Goal: Task Accomplishment & Management: Manage account settings

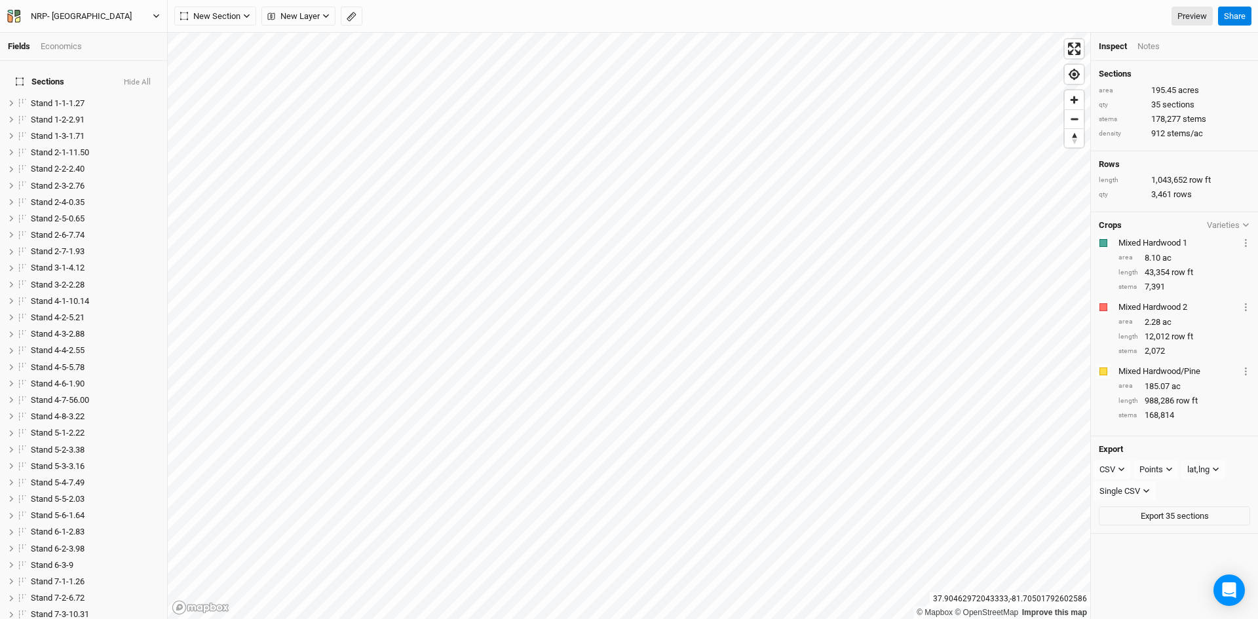
click at [156, 0] on icon "button" at bounding box center [156, 15] width 7 height 7
click at [109, 0] on button "Back" at bounding box center [107, 36] width 103 height 17
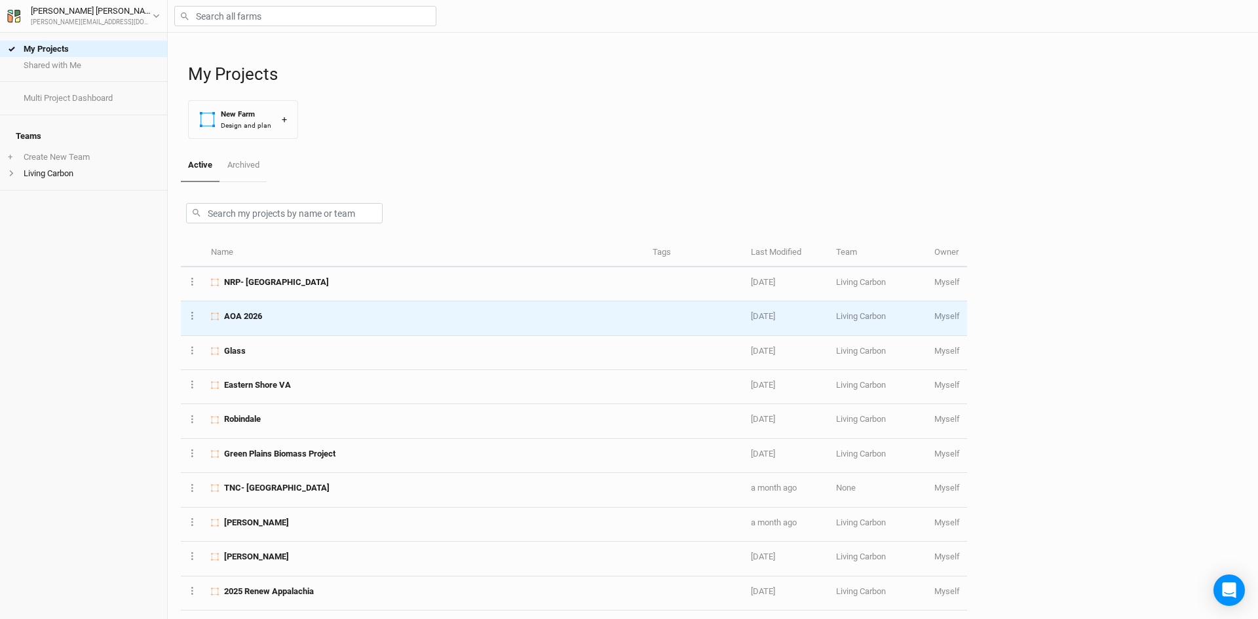
click at [287, 0] on div "AOA 2026" at bounding box center [424, 316] width 426 height 12
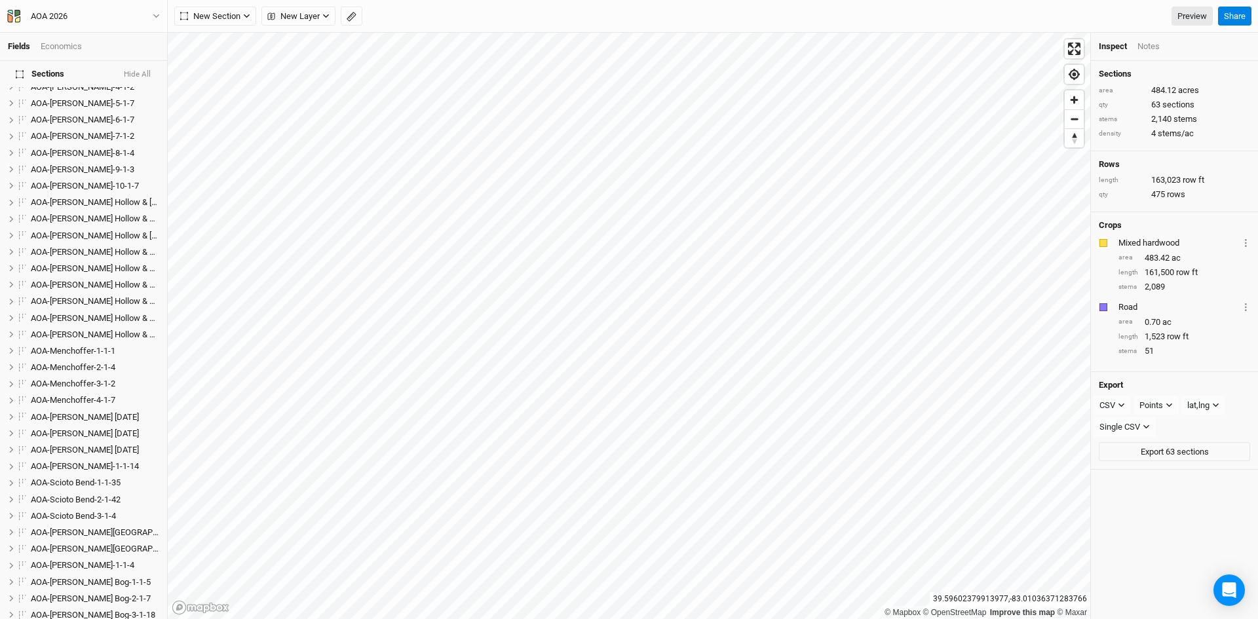
scroll to position [393, 0]
click at [69, 0] on li "AOA-[PERSON_NAME] [DATE] hide" at bounding box center [83, 412] width 167 height 16
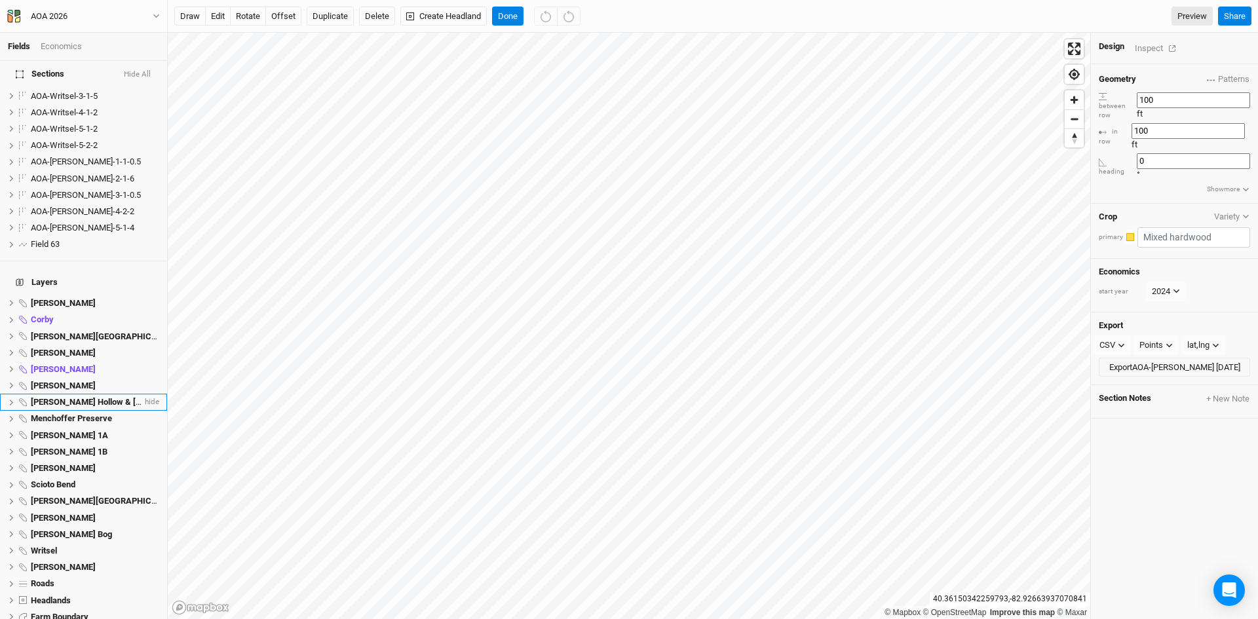
scroll to position [1063, 0]
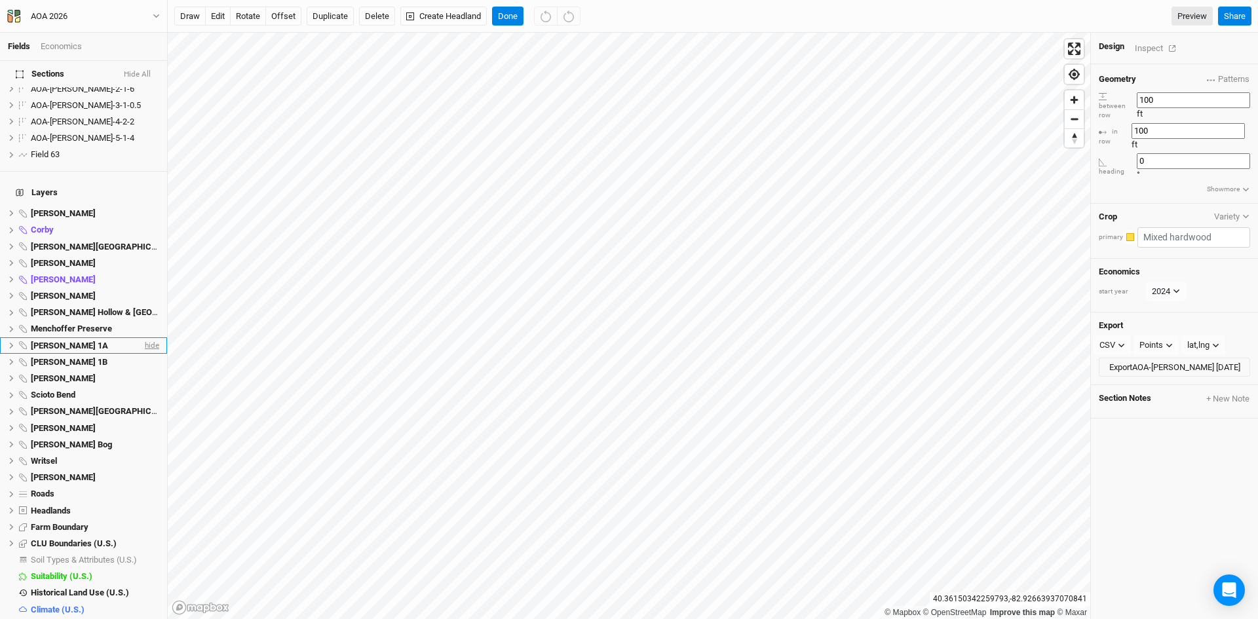
click at [142, 0] on span "hide" at bounding box center [150, 345] width 17 height 16
click at [143, 0] on span "hide" at bounding box center [150, 362] width 17 height 16
click at [144, 0] on span "hide" at bounding box center [150, 494] width 17 height 16
click at [142, 0] on span "hide" at bounding box center [150, 510] width 17 height 16
click at [147, 0] on span "hide" at bounding box center [150, 543] width 17 height 16
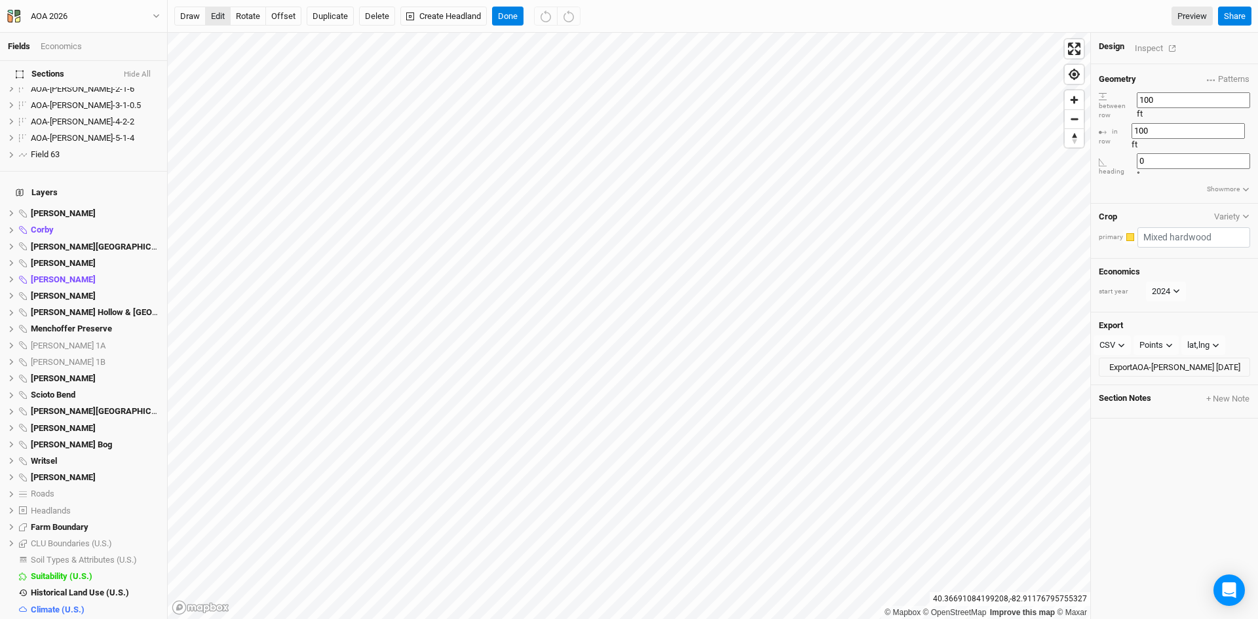
click at [210, 0] on button "edit" at bounding box center [218, 17] width 26 height 20
click at [70, 0] on span "Base Layer" at bounding box center [52, 626] width 43 height 10
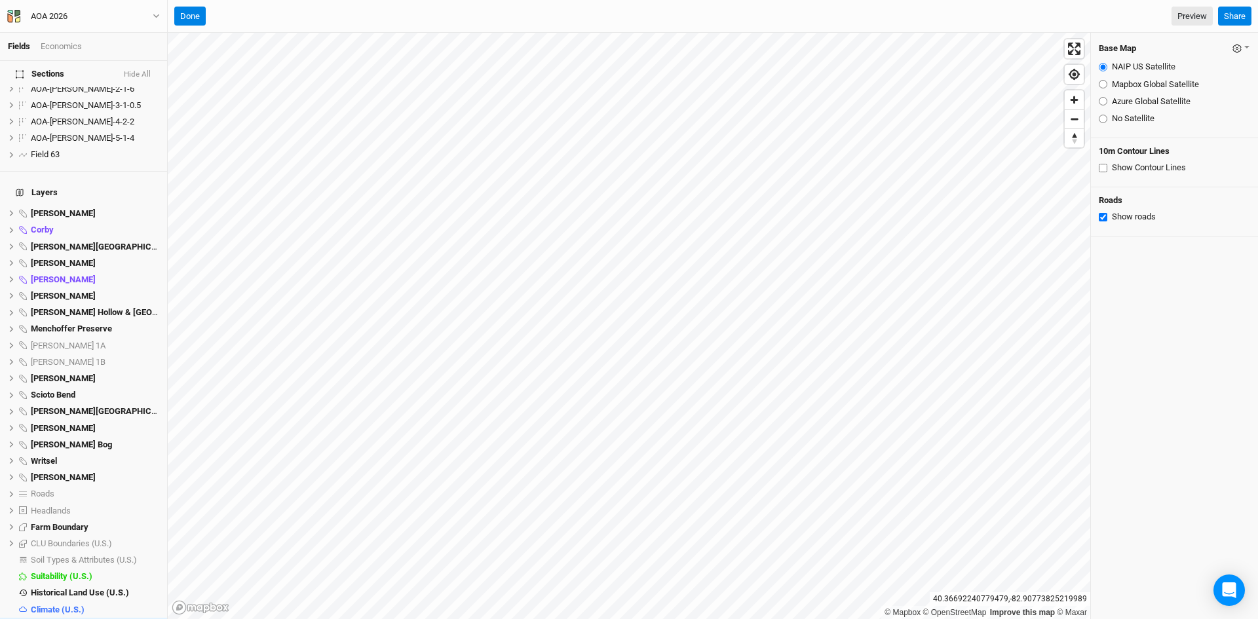
click at [327, 0] on label "Azure Global Satellite" at bounding box center [1151, 102] width 79 height 12
click at [327, 0] on input "Azure Global Satellite" at bounding box center [1103, 101] width 9 height 9
radio input "true"
click at [182, 0] on button "Done" at bounding box center [189, 17] width 31 height 20
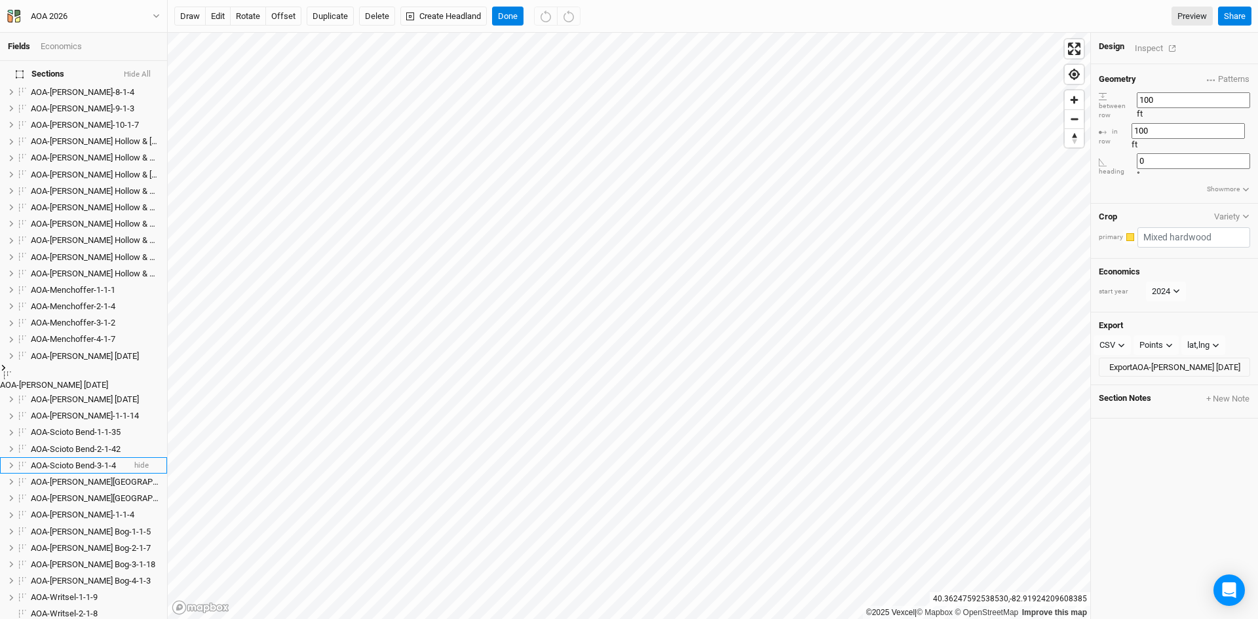
scroll to position [466, 0]
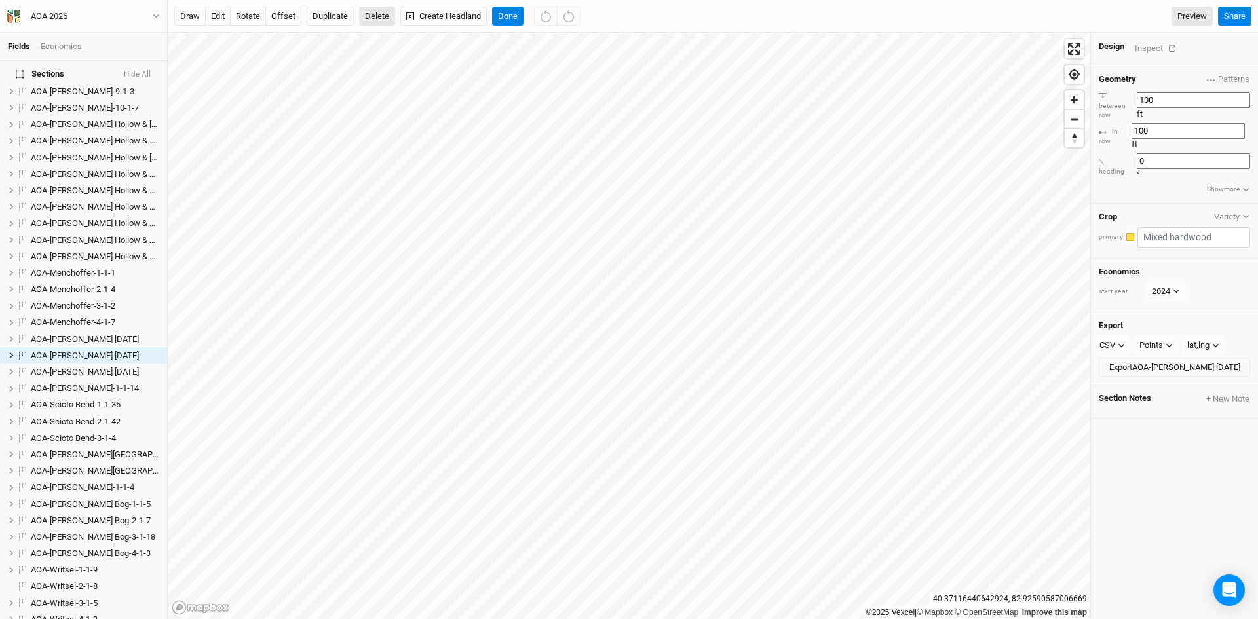
click at [327, 0] on button "Delete" at bounding box center [377, 17] width 36 height 20
click at [327, 0] on button "Confirm" at bounding box center [475, 17] width 41 height 20
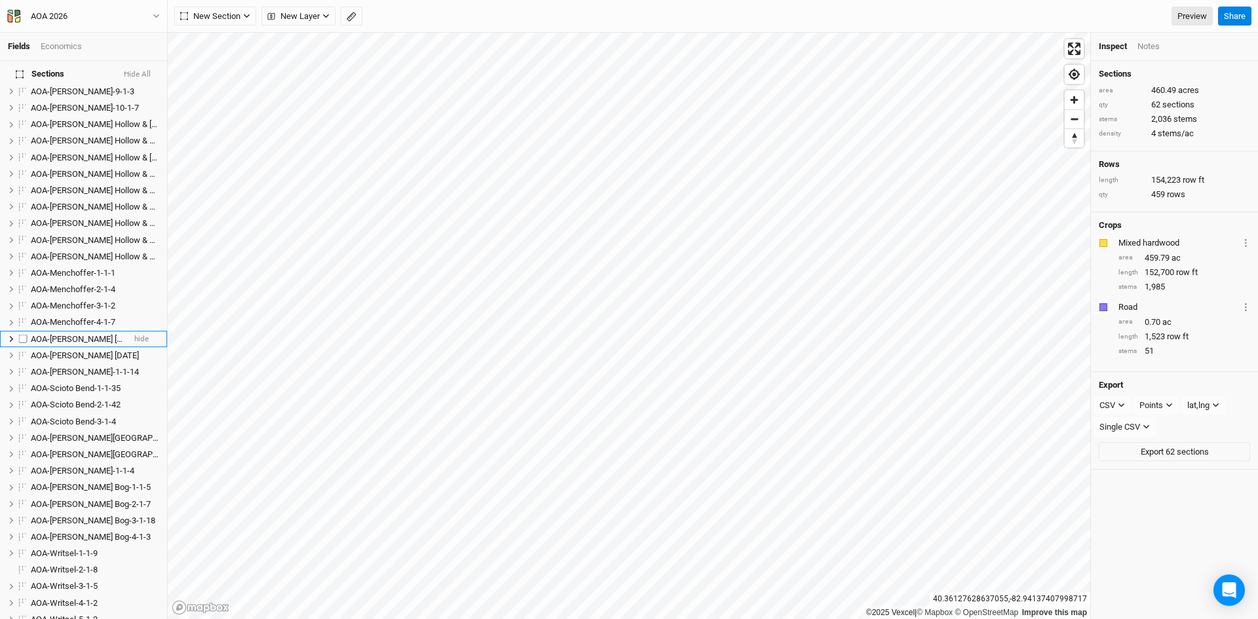
click at [67, 0] on span "AOA-[PERSON_NAME] [DATE]" at bounding box center [85, 339] width 108 height 10
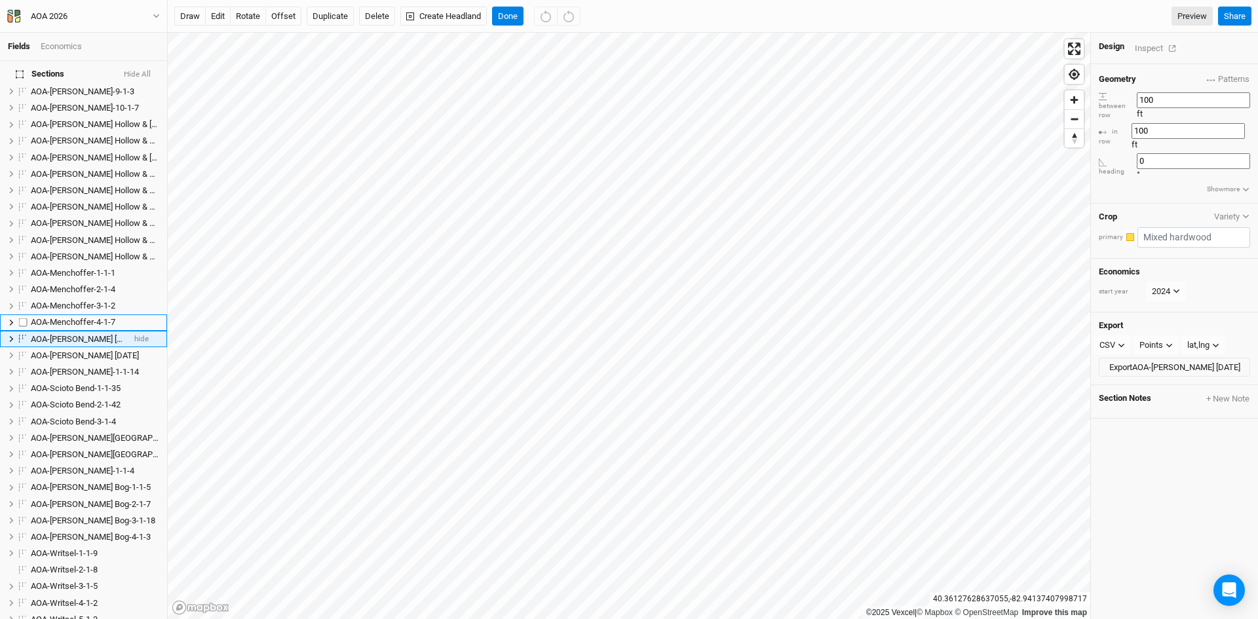
scroll to position [449, 0]
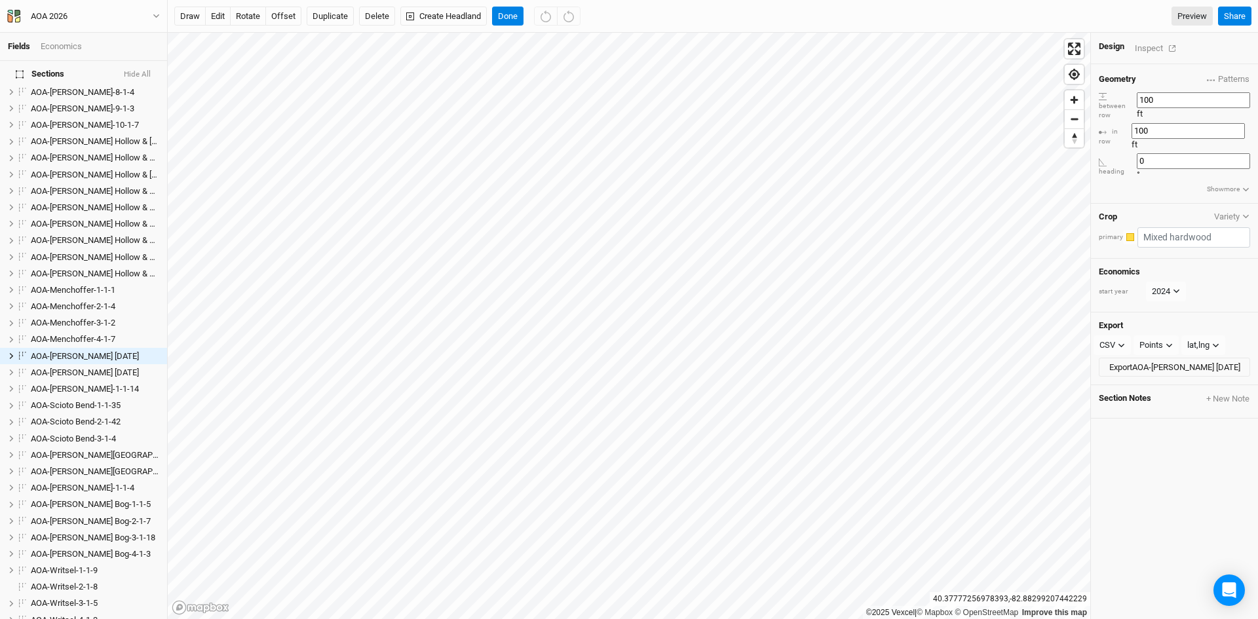
click at [327, 0] on div "Inspect" at bounding box center [1158, 48] width 47 height 15
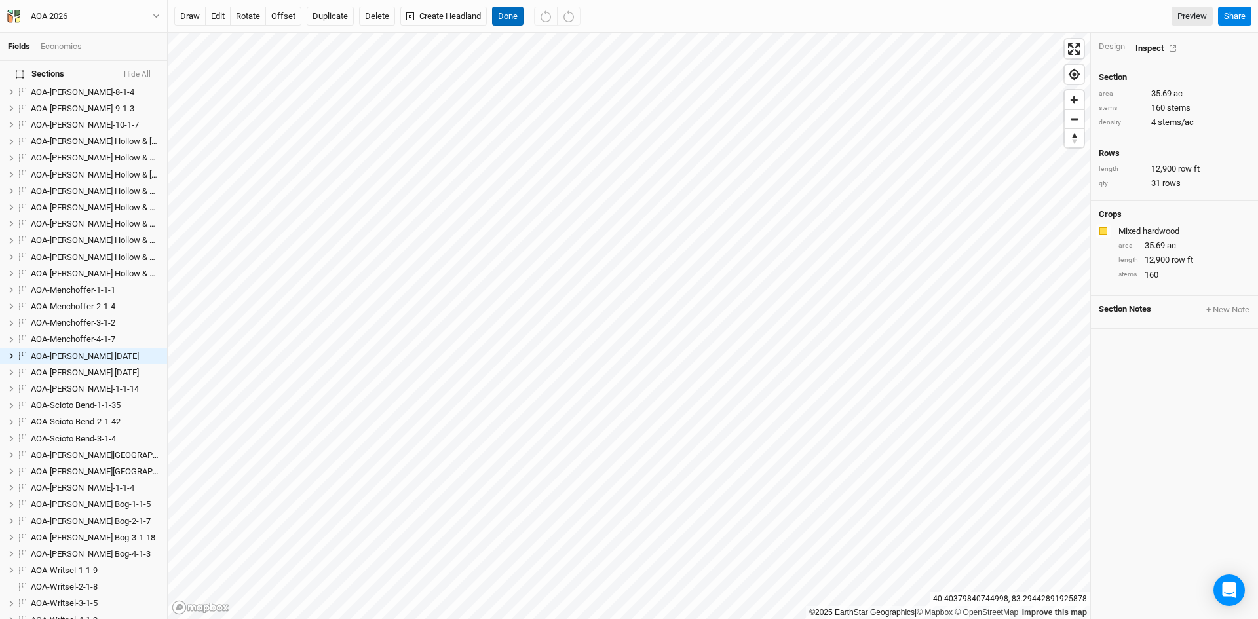
click at [327, 0] on button "Done" at bounding box center [507, 17] width 31 height 20
